Goal: Find specific page/section: Find specific page/section

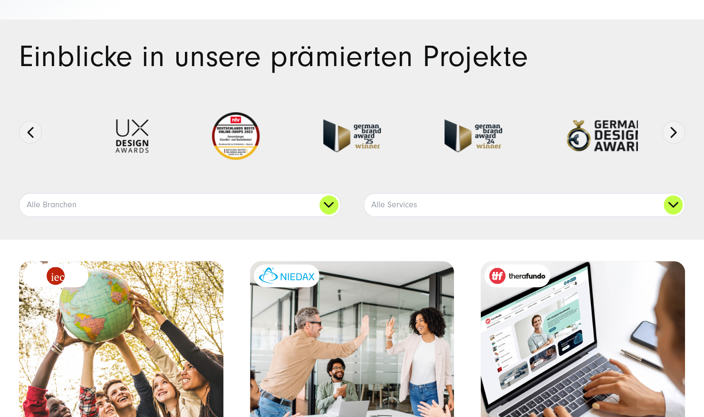
scroll to position [143, 0]
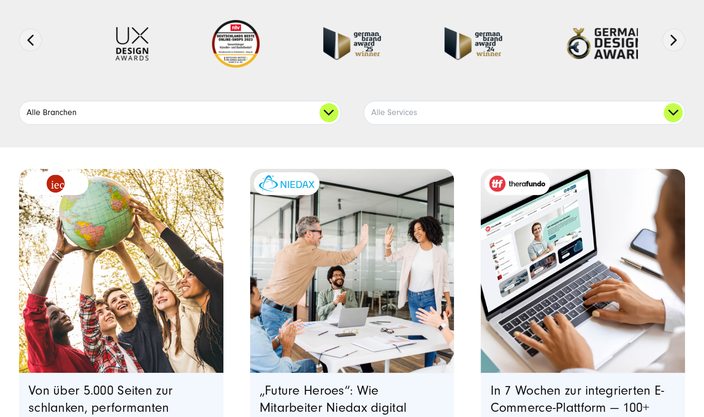
click at [319, 111] on link "Alle Branchen" at bounding box center [179, 112] width 321 height 23
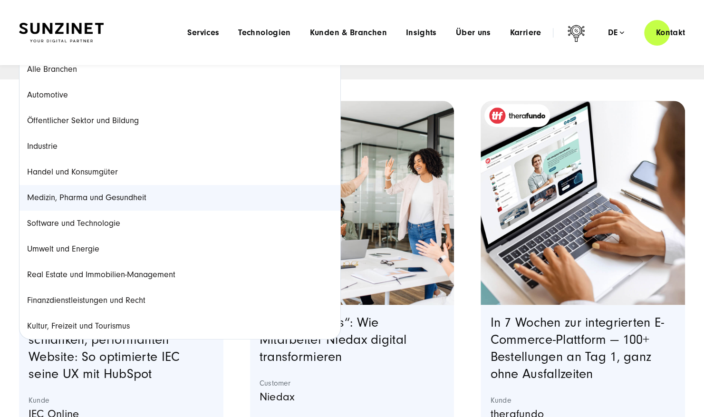
scroll to position [190, 0]
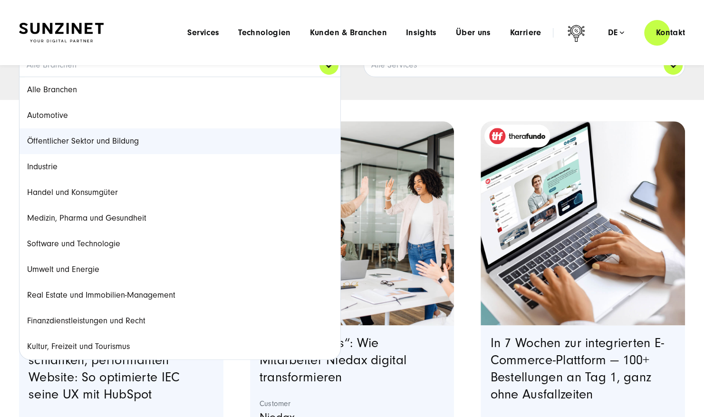
click at [101, 139] on link "Öffentlicher Sektor und Bildung" at bounding box center [179, 141] width 321 height 26
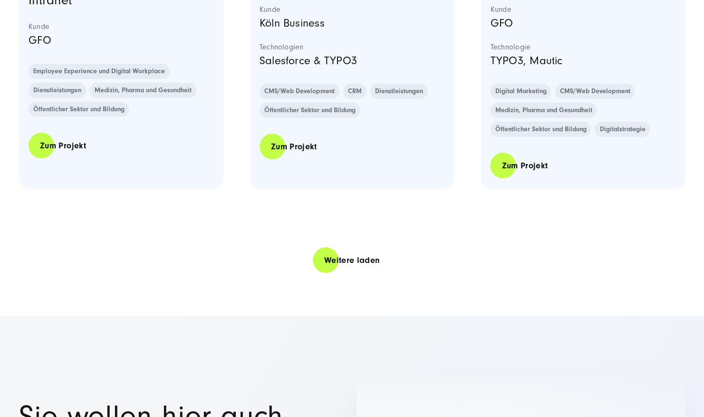
scroll to position [2139, 0]
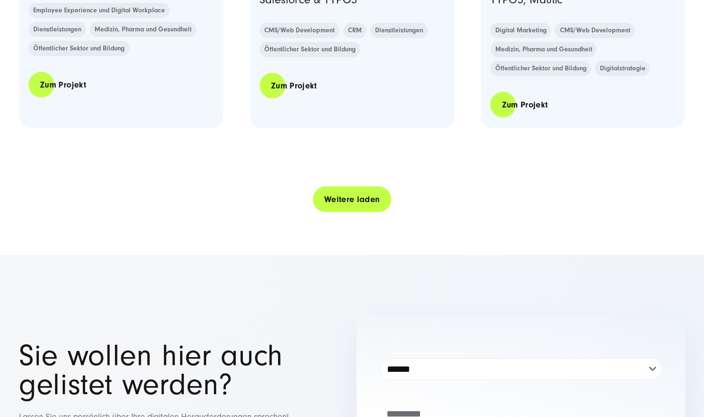
click at [360, 202] on link "Weitere laden" at bounding box center [352, 199] width 79 height 27
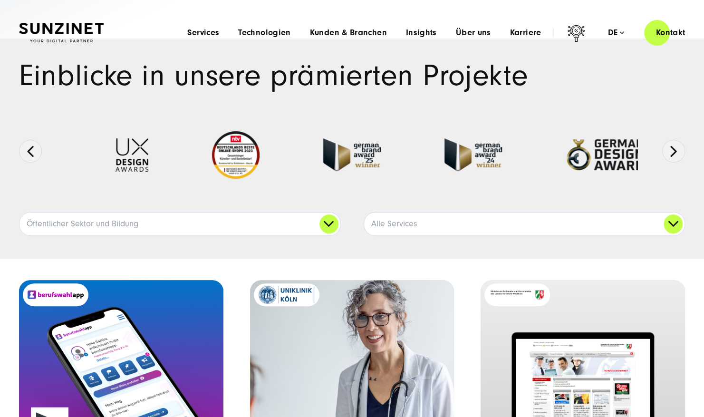
scroll to position [0, 0]
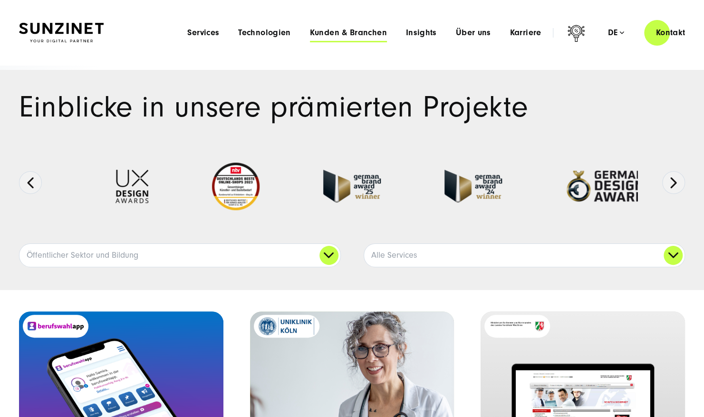
click at [343, 36] on span "Kunden & Branchen" at bounding box center [348, 33] width 77 height 10
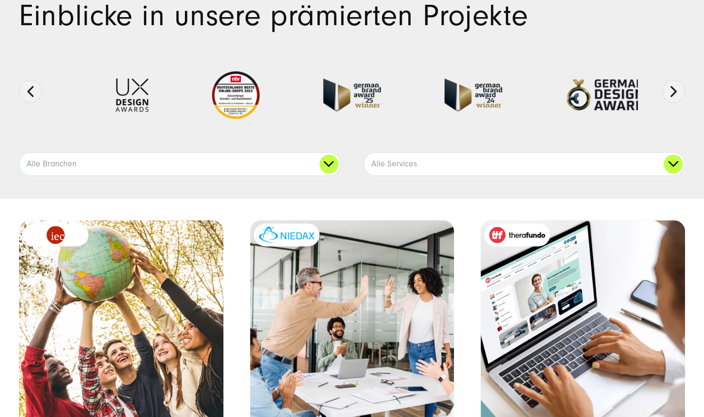
scroll to position [95, 0]
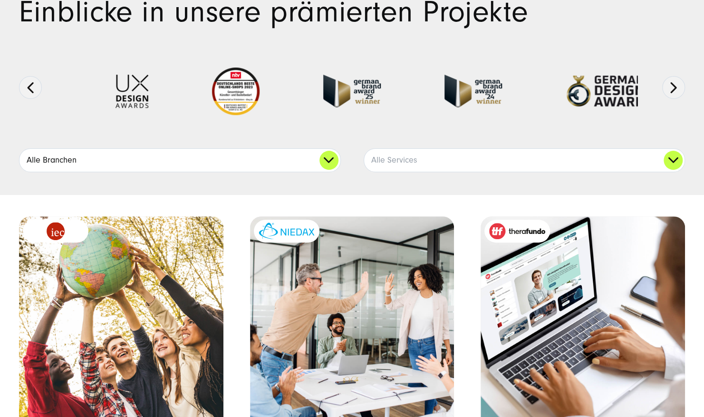
click at [332, 159] on link "Alle Branchen" at bounding box center [179, 160] width 321 height 23
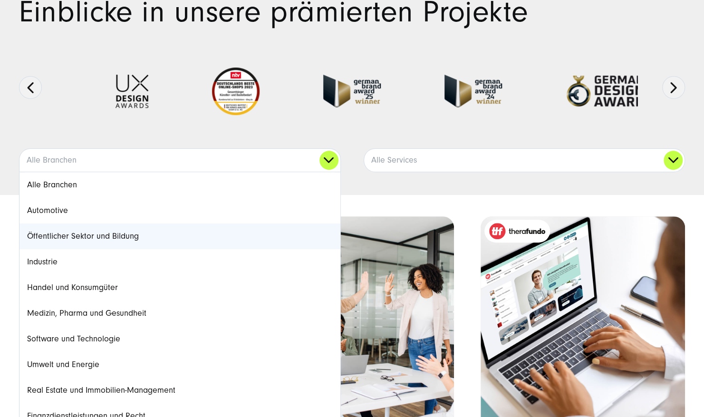
click at [77, 236] on link "Öffentlicher Sektor und Bildung" at bounding box center [179, 236] width 321 height 26
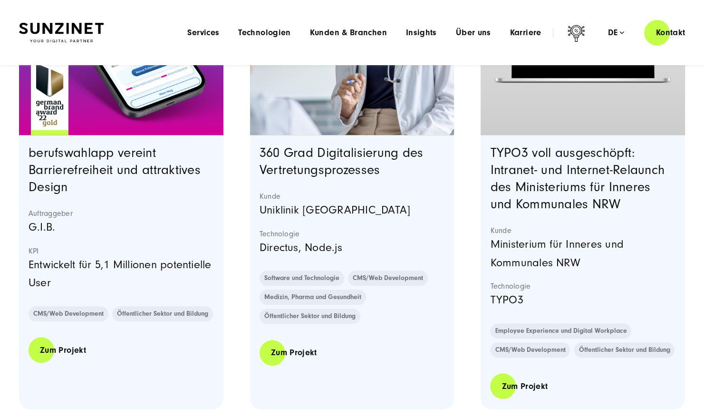
scroll to position [0, 0]
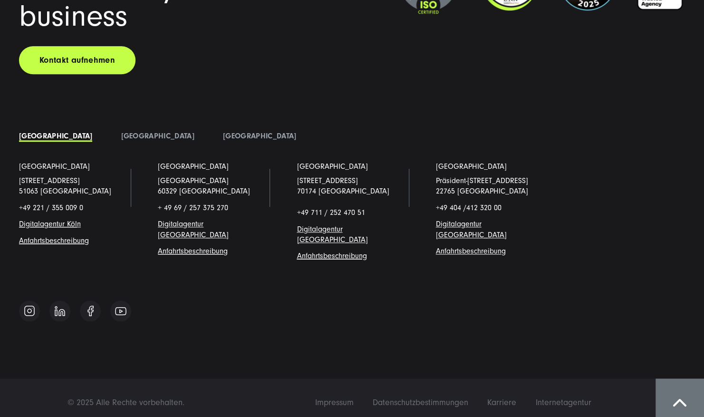
scroll to position [25730, 0]
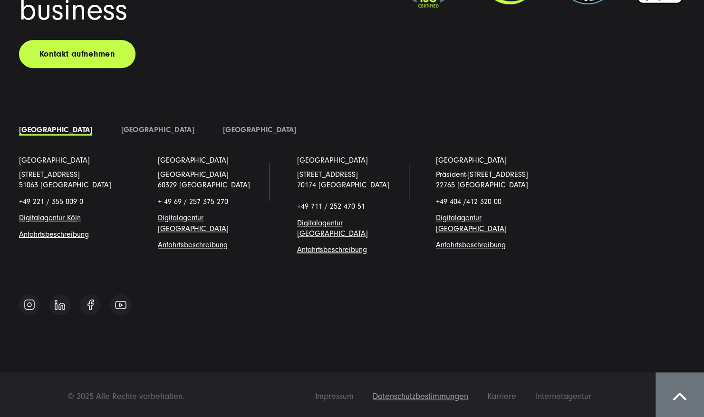
click at [420, 393] on span "Datenschutzbestimmungen" at bounding box center [421, 396] width 96 height 10
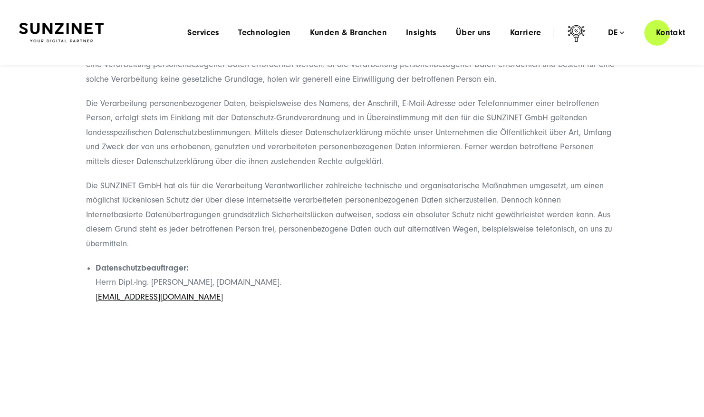
scroll to position [238, 0]
